Goal: Task Accomplishment & Management: Use online tool/utility

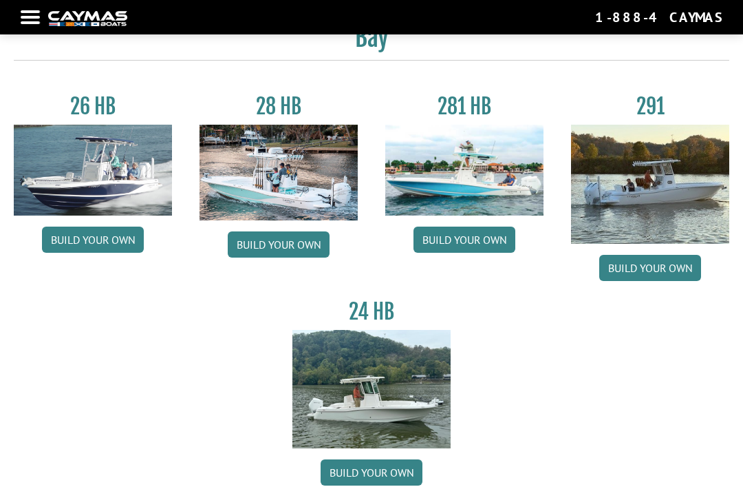
scroll to position [71, 0]
click at [121, 236] on link "Build your own" at bounding box center [93, 240] width 102 height 26
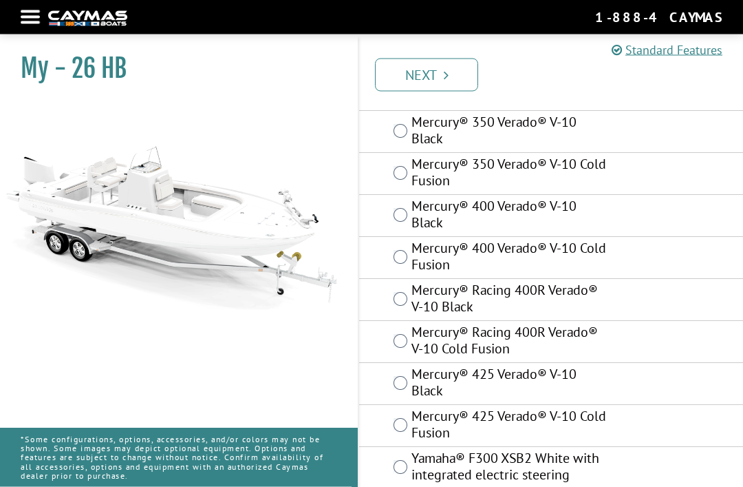
scroll to position [129, 0]
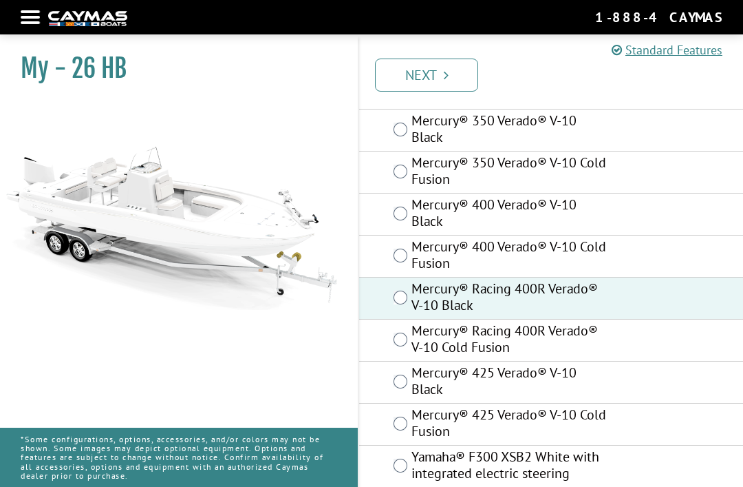
click at [454, 79] on link "Next" at bounding box center [426, 74] width 103 height 33
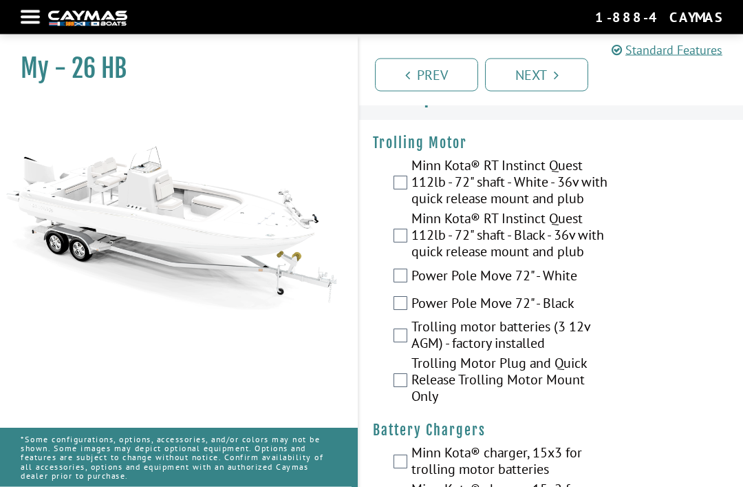
scroll to position [0, 0]
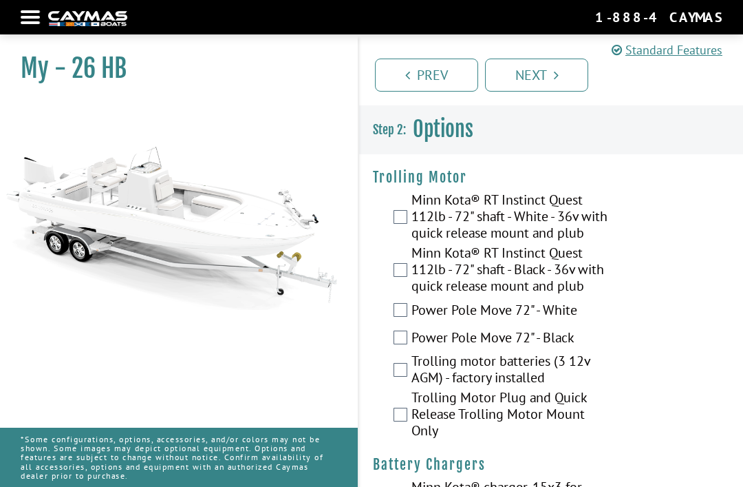
click at [407, 215] on div "Minn Kota® RT Instinct Quest 112lb - 72" shaft - White - 36v with quick release…" at bounding box center [551, 217] width 384 height 53
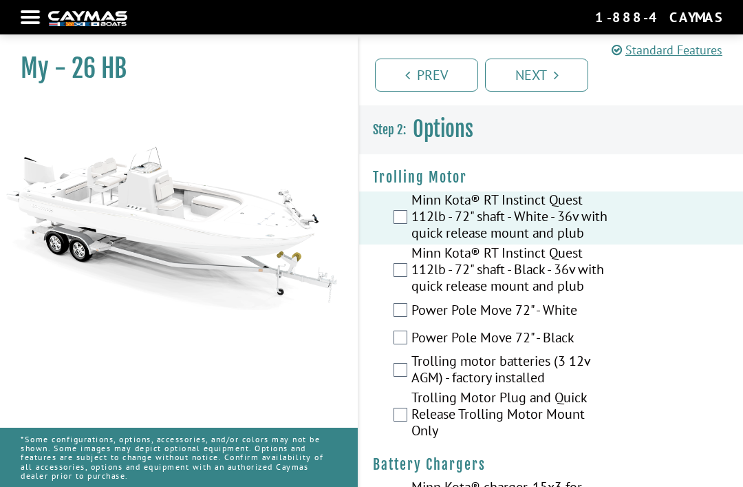
click at [541, 71] on link "Next" at bounding box center [536, 74] width 103 height 33
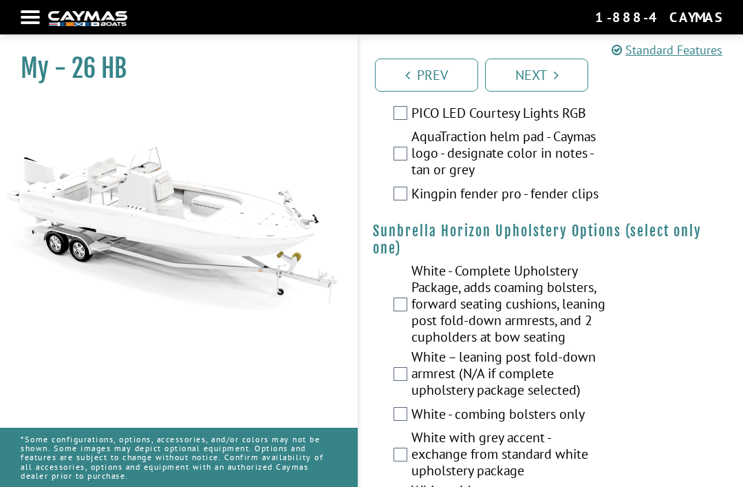
scroll to position [4253, 0]
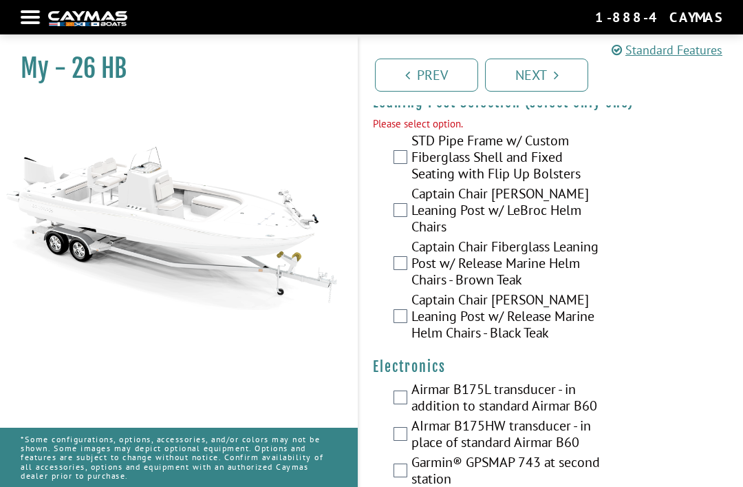
click at [407, 171] on div "STD Pipe Frame w/ Custom Fiberglass Shell and Fixed Seating with Flip Up Bolste…" at bounding box center [551, 158] width 384 height 53
click at [412, 179] on label "STD Pipe Frame w/ Custom Fiberglass Shell and Fixed Seating with Flip Up Bolste…" at bounding box center [511, 158] width 198 height 53
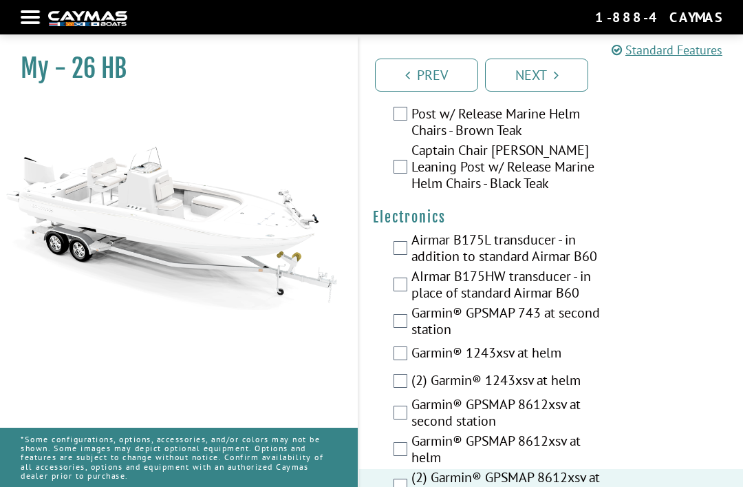
scroll to position [4400, 0]
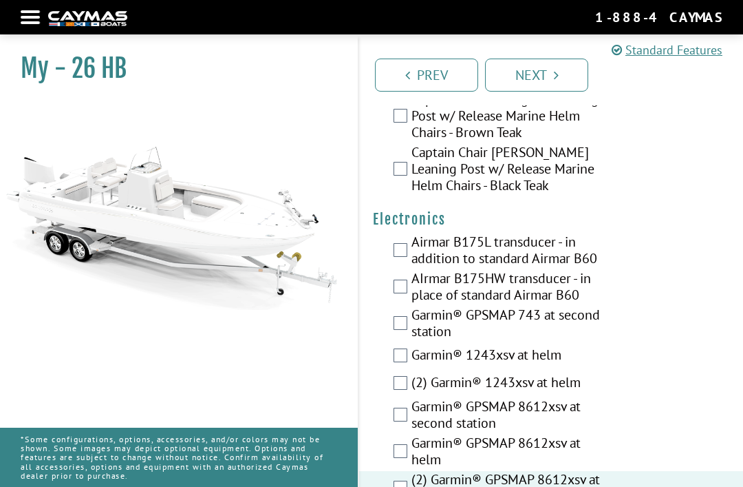
click at [414, 299] on label "AIrmar B175HW transducer - in place of standard Airmar B60" at bounding box center [511, 288] width 198 height 36
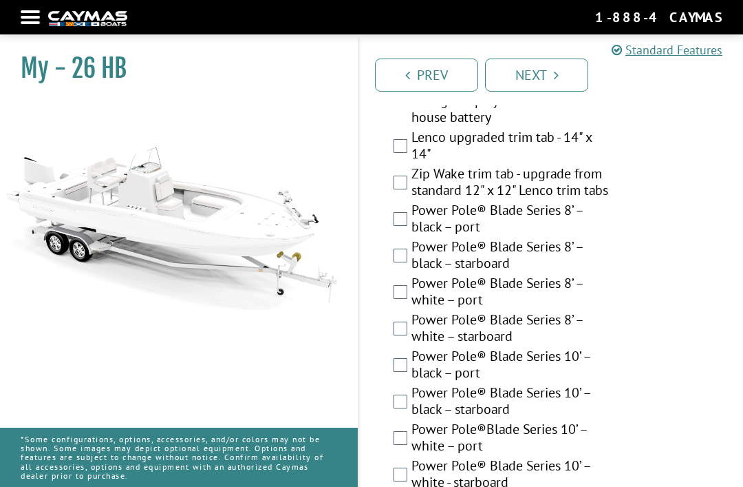
scroll to position [610, 0]
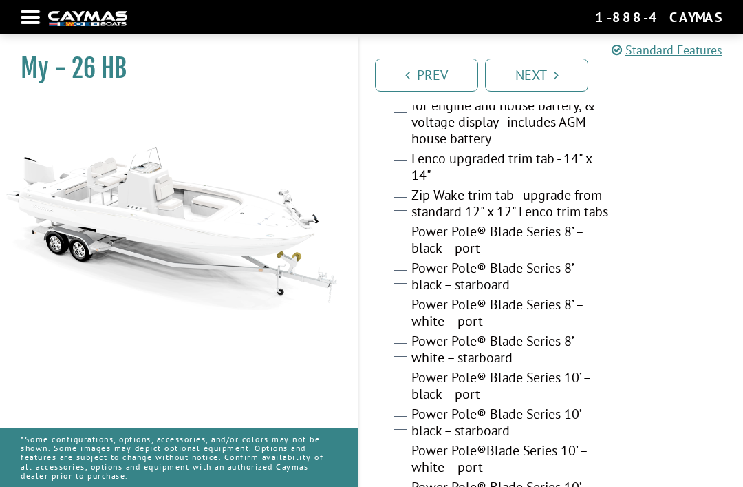
click at [412, 223] on label "Zip Wake trim tab - upgrade from standard 12" x 12" Lenco trim tabs" at bounding box center [511, 205] width 198 height 36
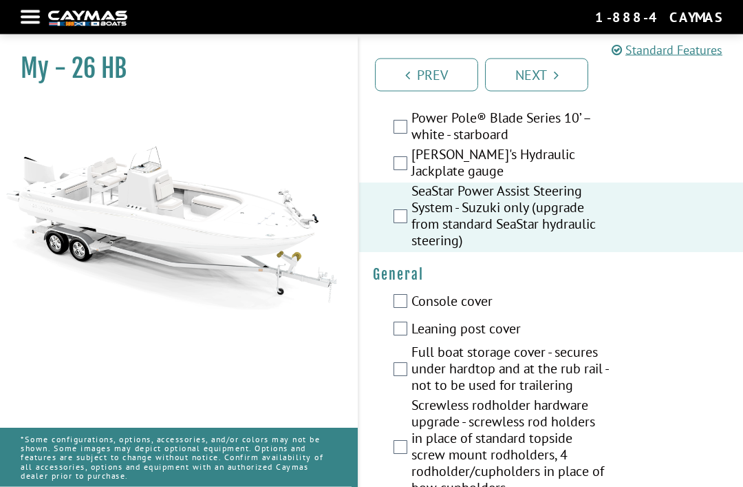
scroll to position [981, 0]
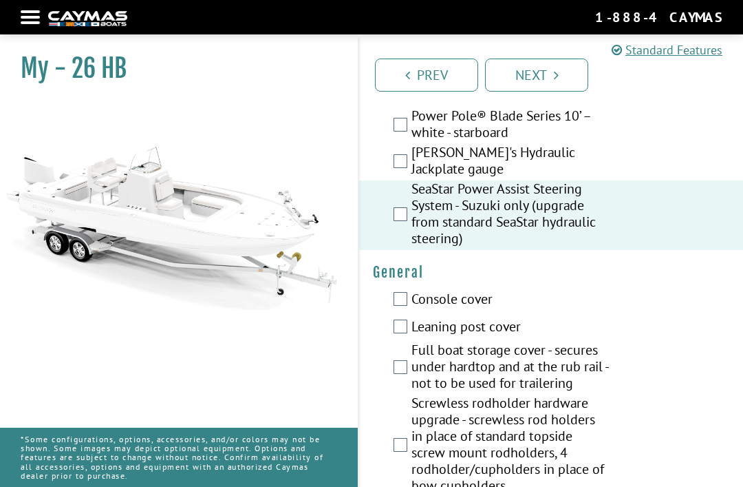
click at [561, 65] on link "Next" at bounding box center [536, 74] width 103 height 33
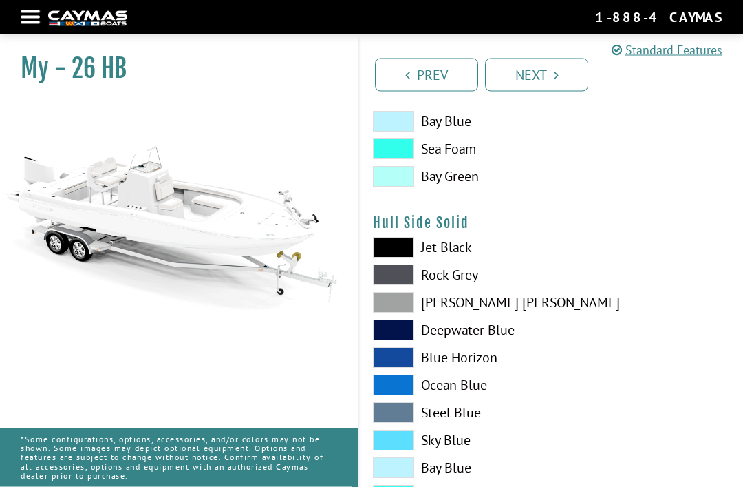
scroll to position [498, 0]
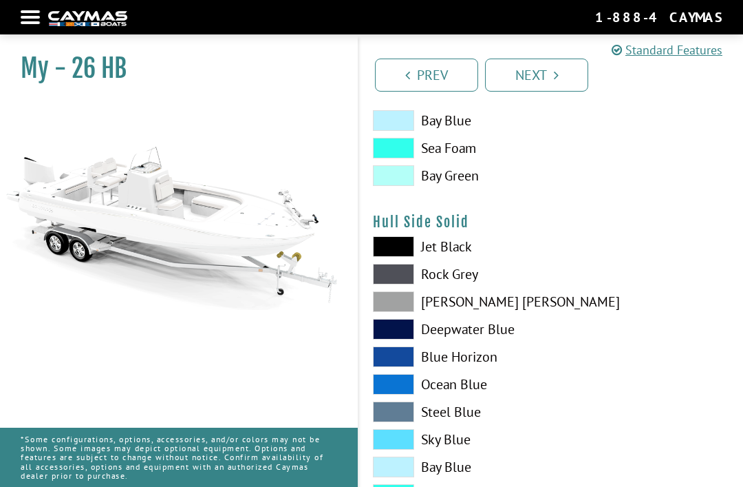
click at [457, 252] on label "Jet Black" at bounding box center [455, 246] width 164 height 21
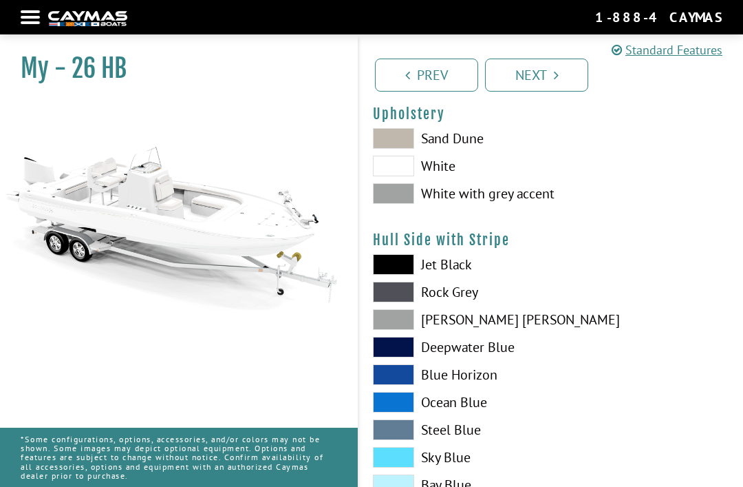
scroll to position [131, 0]
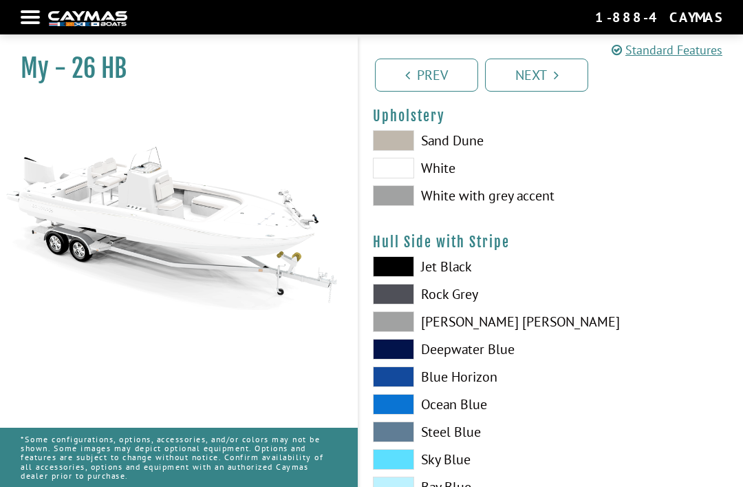
click at [489, 198] on label "White with grey accent" at bounding box center [455, 195] width 164 height 21
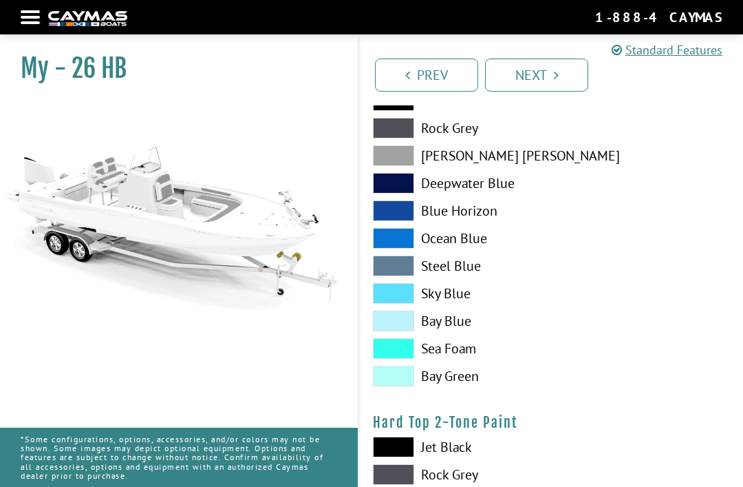
scroll to position [884, 0]
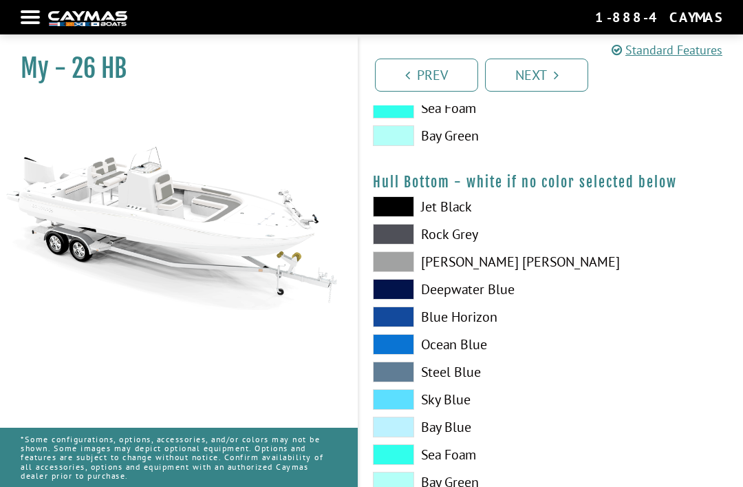
click at [409, 206] on span at bounding box center [393, 206] width 41 height 21
click at [409, 213] on span at bounding box center [393, 206] width 41 height 21
click at [411, 268] on span at bounding box center [393, 261] width 41 height 21
click at [408, 266] on span at bounding box center [393, 261] width 41 height 21
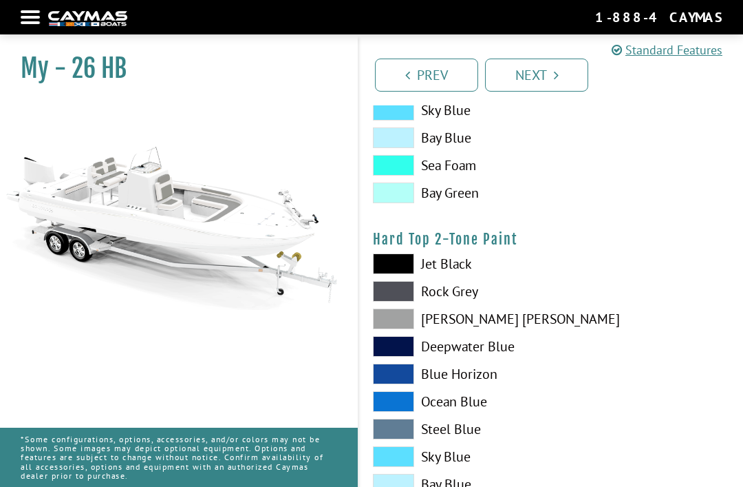
scroll to position [1172, 0]
click at [406, 268] on span at bounding box center [393, 264] width 41 height 21
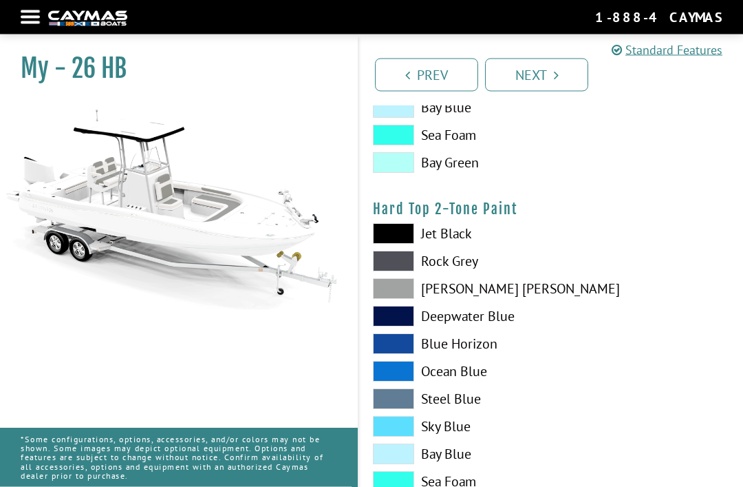
scroll to position [1203, 0]
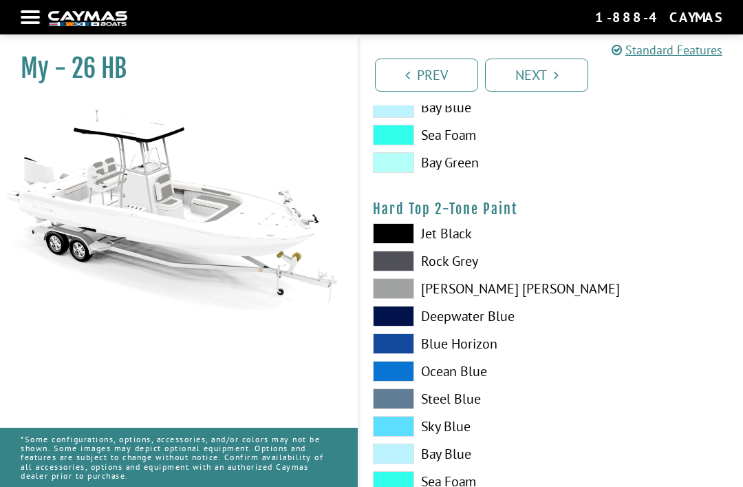
click at [403, 294] on span at bounding box center [393, 288] width 41 height 21
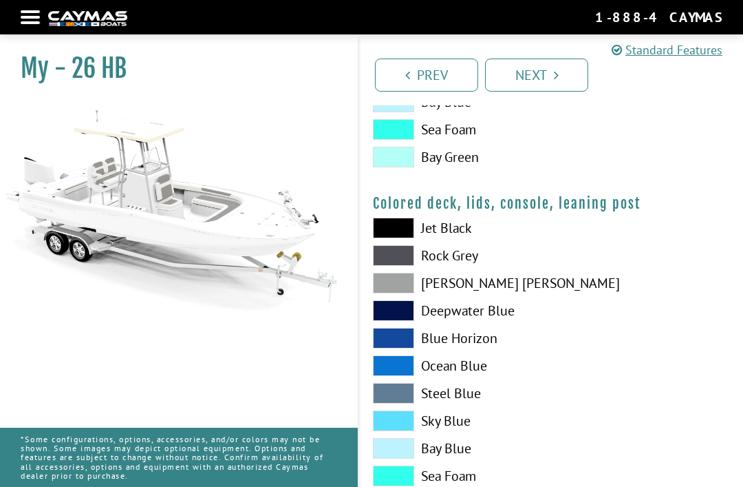
scroll to position [1584, 0]
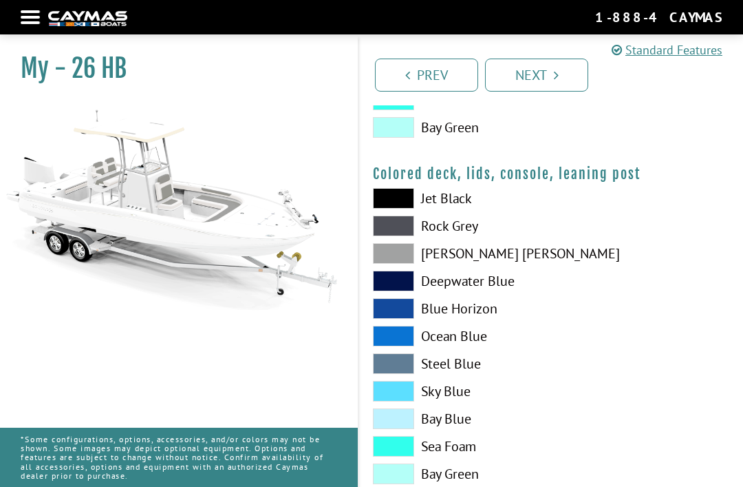
click at [555, 75] on icon "Pagination" at bounding box center [556, 75] width 5 height 14
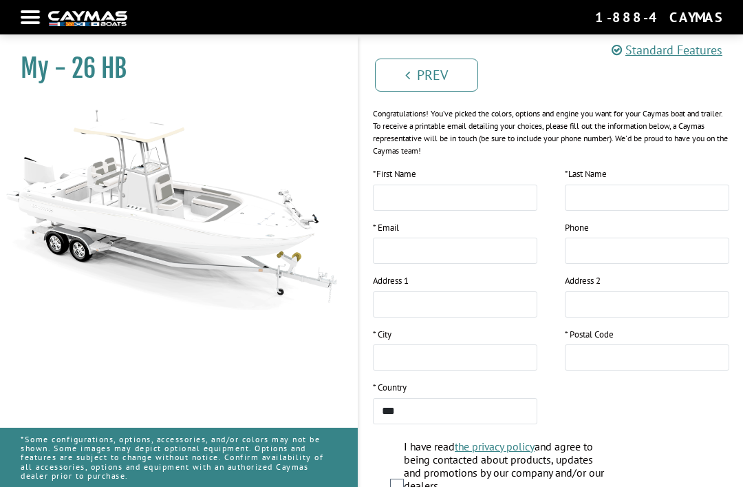
scroll to position [0, 0]
